Goal: Task Accomplishment & Management: Manage account settings

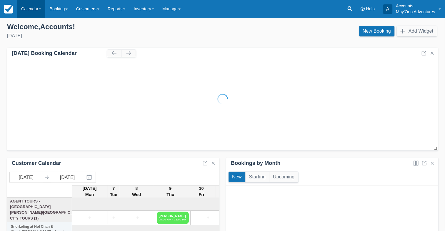
click at [33, 10] on link "Calendar" at bounding box center [31, 9] width 28 height 18
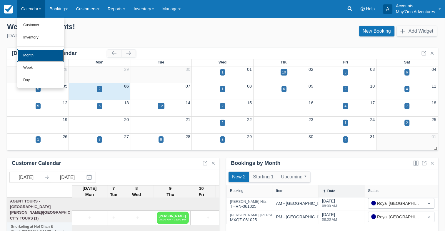
click at [38, 55] on link "Month" at bounding box center [40, 55] width 46 height 12
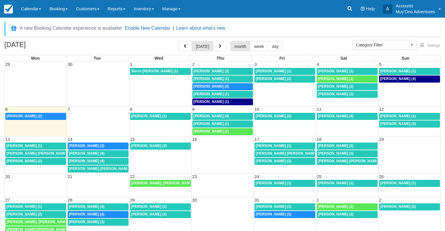
select select
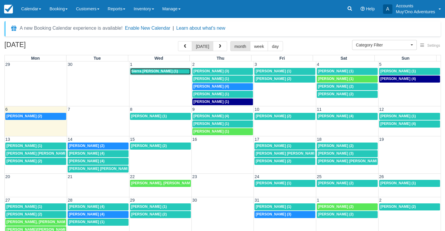
click at [183, 70] on div "Sierra [PERSON_NAME] (1)" at bounding box center [160, 71] width 59 height 5
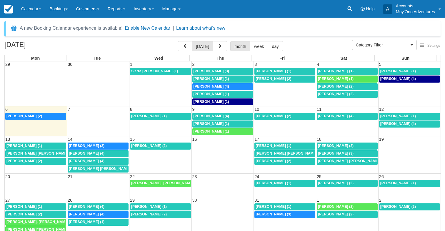
select select
click at [214, 71] on span "Abel Sanchez (3)" at bounding box center [212, 71] width 36 height 4
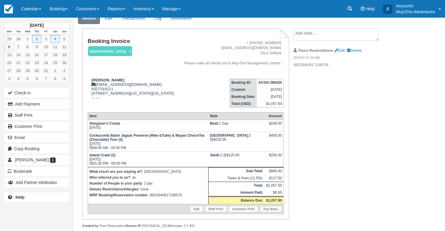
scroll to position [45, 0]
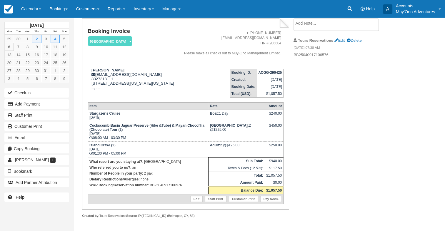
click at [167, 184] on p "WRP Booking/Reservation number : BB25040917106576" at bounding box center [147, 185] width 117 height 6
click at [166, 184] on p "WRP Booking/Reservation number : BB25040917106576" at bounding box center [147, 185] width 117 height 6
copy p "BB25040917106576"
click at [270, 71] on strong "ACGG-290425" at bounding box center [270, 73] width 24 height 4
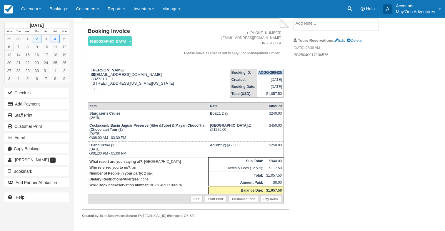
click at [270, 71] on strong "ACGG-290425" at bounding box center [270, 73] width 24 height 4
copy tbody "ACGG-290425"
drag, startPoint x: 90, startPoint y: 66, endPoint x: 116, endPoint y: 64, distance: 25.6
click at [116, 68] on div "Abel Sanchez amsanch72@gmail.com 8327318111 9811 Sabine Circle, Missouri City, …" at bounding box center [133, 82] width 90 height 29
copy strong "Abel Sanchez"
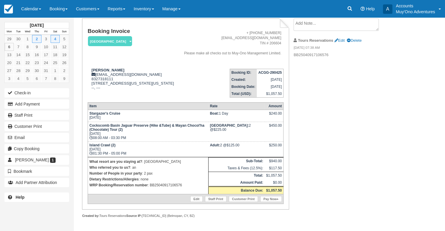
click at [153, 187] on p "WRP Booking/Reservation number : BB25040917106576" at bounding box center [147, 185] width 117 height 6
copy p "BB25040917106576"
click at [270, 71] on strong "ACGG-290425" at bounding box center [270, 73] width 24 height 4
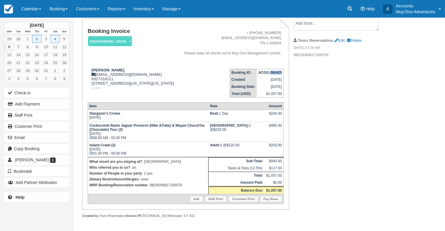
click at [270, 71] on strong "ACGG-290425" at bounding box center [270, 73] width 24 height 4
copy tbody "ACGG-290425"
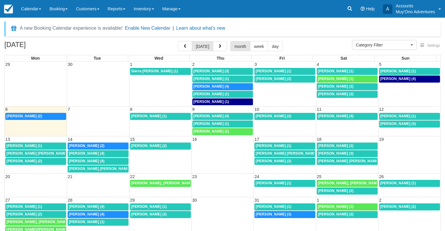
select select
click at [214, 79] on span "[PERSON_NAME] (1)" at bounding box center [212, 79] width 36 height 4
select select
click at [216, 92] on span "Scott Nelson (1)" at bounding box center [212, 94] width 36 height 4
select select
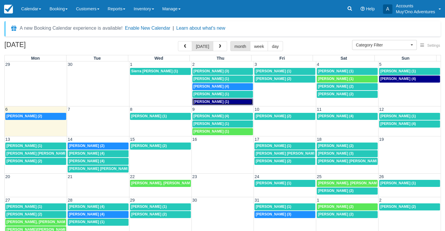
click at [230, 101] on div "8a Judy Poston (1)" at bounding box center [223, 102] width 59 height 5
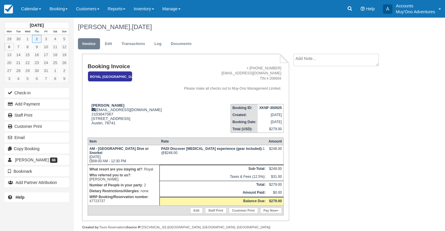
click at [94, 194] on p "WRP Booking/Reservation number : 47723737" at bounding box center [123, 199] width 69 height 10
click at [95, 194] on p "WRP Booking/Reservation number : 47723737" at bounding box center [123, 199] width 69 height 10
copy p "47723737"
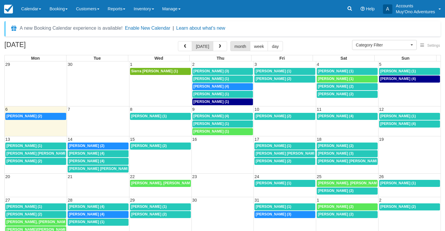
select select
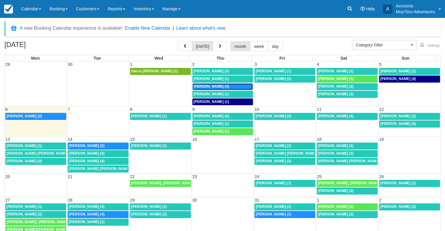
click at [205, 86] on span "Kathy Anderson (4)" at bounding box center [212, 86] width 36 height 4
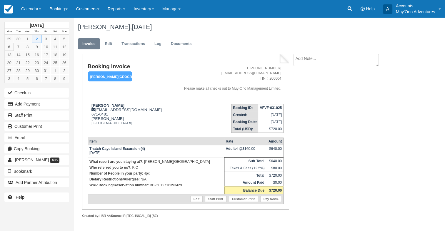
click at [177, 184] on p "WRP Booking/Reservation number : BB25012716393429" at bounding box center [155, 185] width 133 height 6
copy p "BB25012716393429"
click at [182, 172] on p "Number of People in your party : 4px" at bounding box center [155, 174] width 133 height 6
click at [269, 106] on strong "VFVF-031025" at bounding box center [271, 108] width 22 height 4
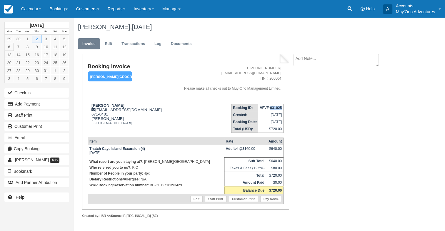
click at [269, 106] on strong "VFVF-031025" at bounding box center [271, 108] width 22 height 4
click at [269, 106] on td "VFVF-031025" at bounding box center [270, 107] width 25 height 7
copy tbody "VFVF-031025"
drag, startPoint x: 92, startPoint y: 104, endPoint x: 89, endPoint y: 104, distance: 3.5
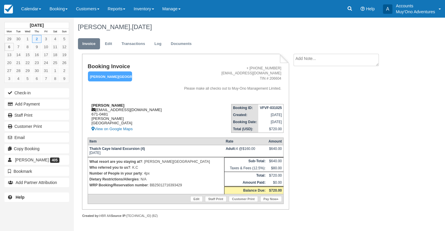
click at [92, 104] on strong "Kathy Anderson" at bounding box center [107, 105] width 33 height 4
drag, startPoint x: 91, startPoint y: 105, endPoint x: 121, endPoint y: 106, distance: 30.6
click at [121, 106] on div "Kathy Anderson frontdesk@hopkinsbaybelize.com 671-0481 Hopkins Belize View on G…" at bounding box center [129, 117] width 83 height 29
copy strong "Kathy Anderson"
click at [168, 186] on p "WRP Booking/Reservation number : BB25012716393429" at bounding box center [155, 185] width 133 height 6
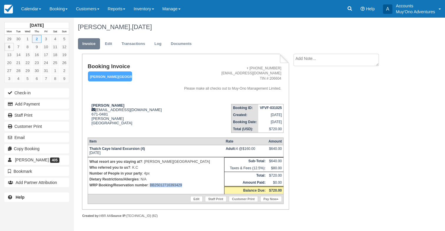
click at [168, 186] on p "WRP Booking/Reservation number : BB25012716393429" at bounding box center [155, 185] width 133 height 6
copy p "BB25012716393429"
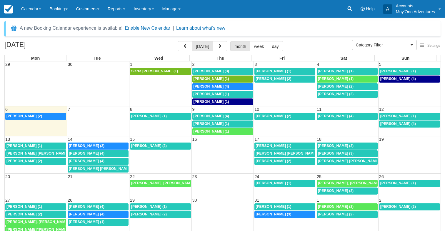
select select
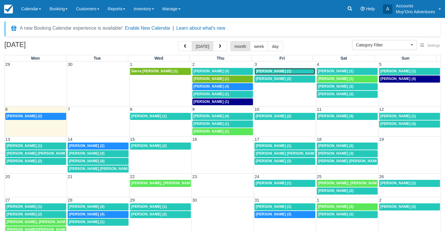
click at [279, 71] on span "[PERSON_NAME] (1)" at bounding box center [274, 71] width 36 height 4
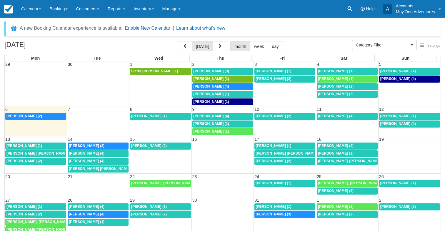
select select
drag, startPoint x: 266, startPoint y: 77, endPoint x: 262, endPoint y: 75, distance: 4.6
click at [266, 77] on span "[PERSON_NAME] (2)" at bounding box center [274, 79] width 36 height 4
select select
click at [340, 69] on span "Ashley Lueck (1)" at bounding box center [336, 71] width 36 height 4
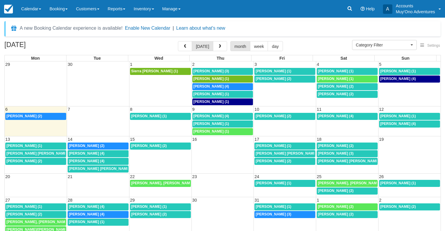
select select
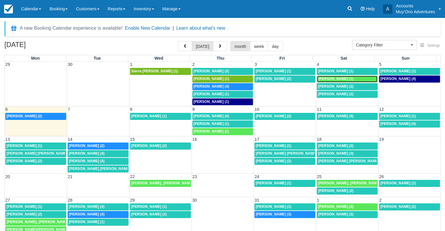
click at [332, 78] on span "Tana Hall (1)" at bounding box center [336, 79] width 36 height 4
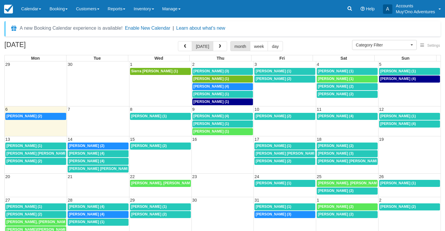
select select
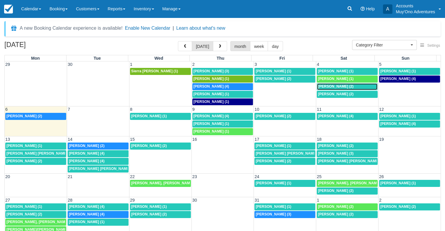
click at [331, 85] on span "[PERSON_NAME] (2)" at bounding box center [336, 86] width 36 height 4
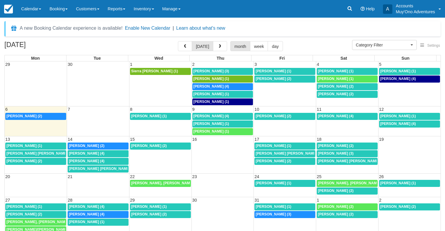
select select
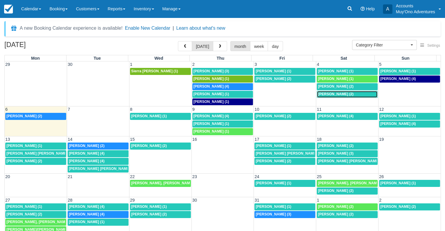
click at [330, 95] on span "[PERSON_NAME] (2)" at bounding box center [336, 94] width 36 height 4
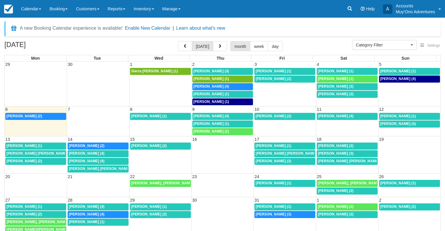
select select
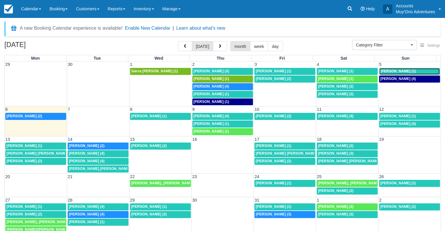
click at [389, 70] on span "Ashley Lueck (1)" at bounding box center [398, 71] width 36 height 4
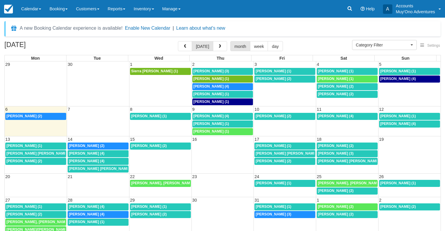
select select
click at [386, 77] on span "Bob Worth (4)" at bounding box center [398, 79] width 36 height 4
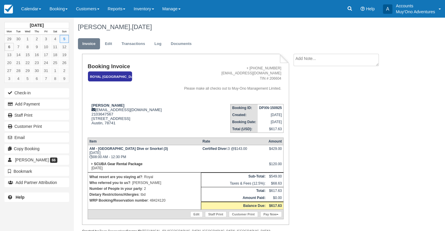
click at [156, 199] on p "WRP Booking/Reservation number : 48424120" at bounding box center [144, 201] width 110 height 6
copy p "48424120"
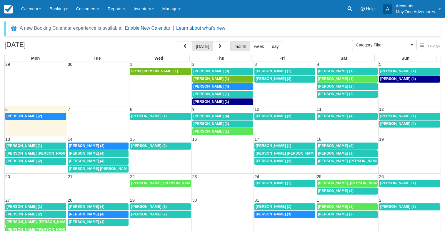
select select
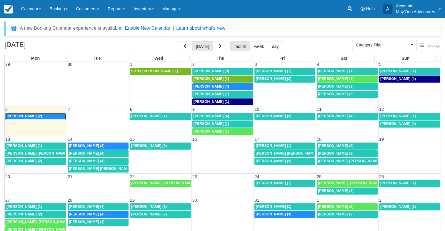
click at [41, 116] on span "Christopher McNulty (2)" at bounding box center [24, 116] width 36 height 4
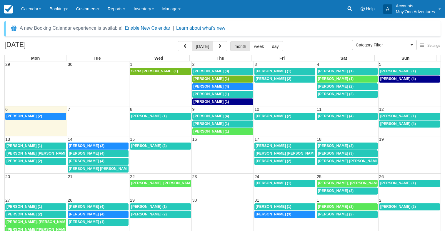
select select
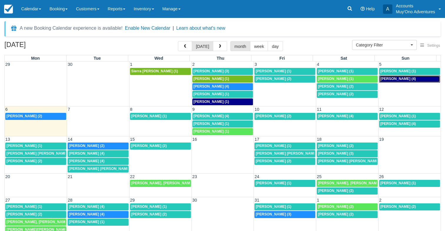
click at [400, 79] on div "Bob Worth (4)" at bounding box center [409, 79] width 59 height 5
